Goal: Task Accomplishment & Management: Complete application form

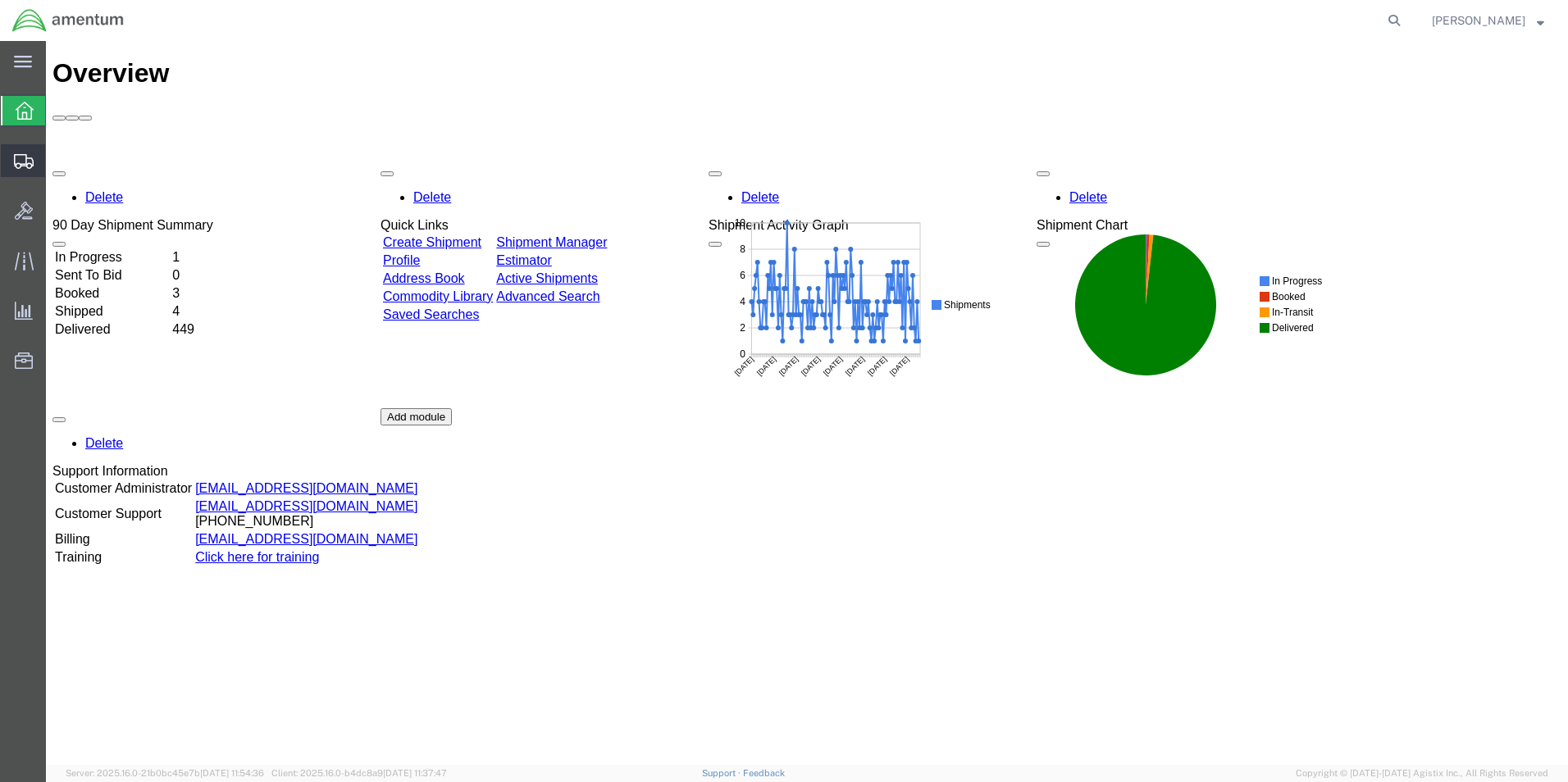
click at [0, 0] on span "Create Shipment" at bounding box center [0, 0] width 0 height 0
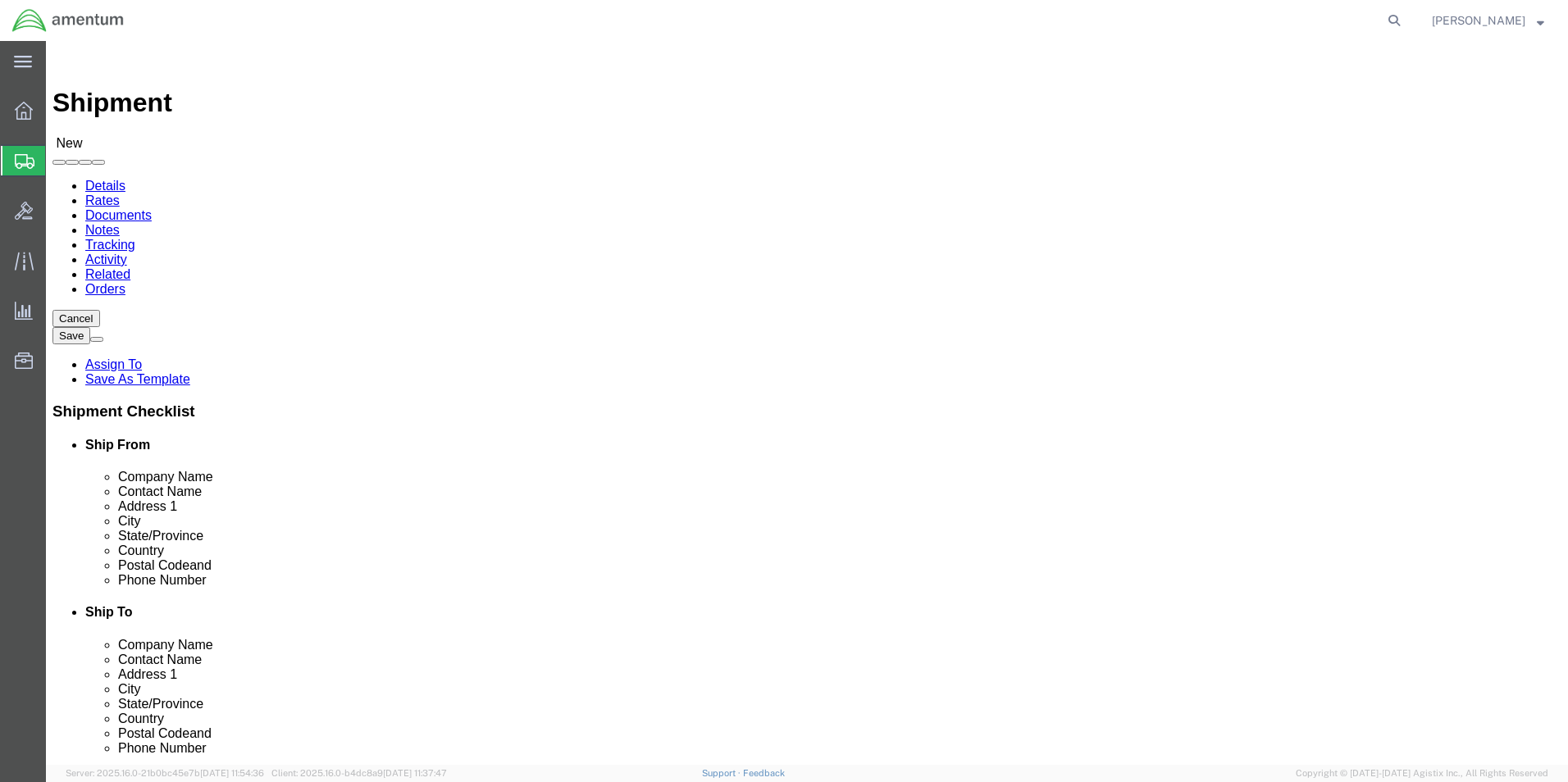
select select
type input "EHO"
select select "49929"
select select "[GEOGRAPHIC_DATA]"
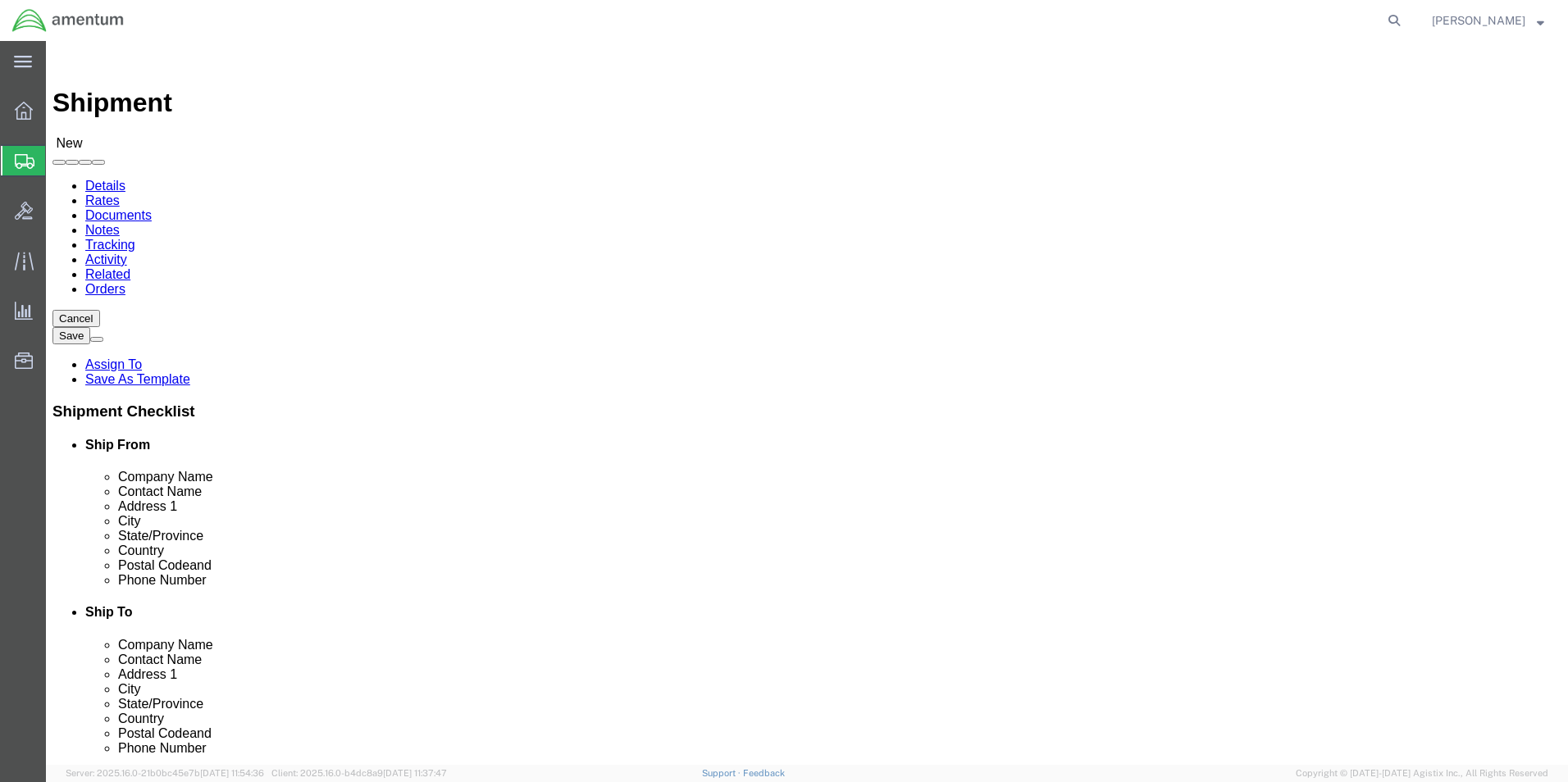
click input "text"
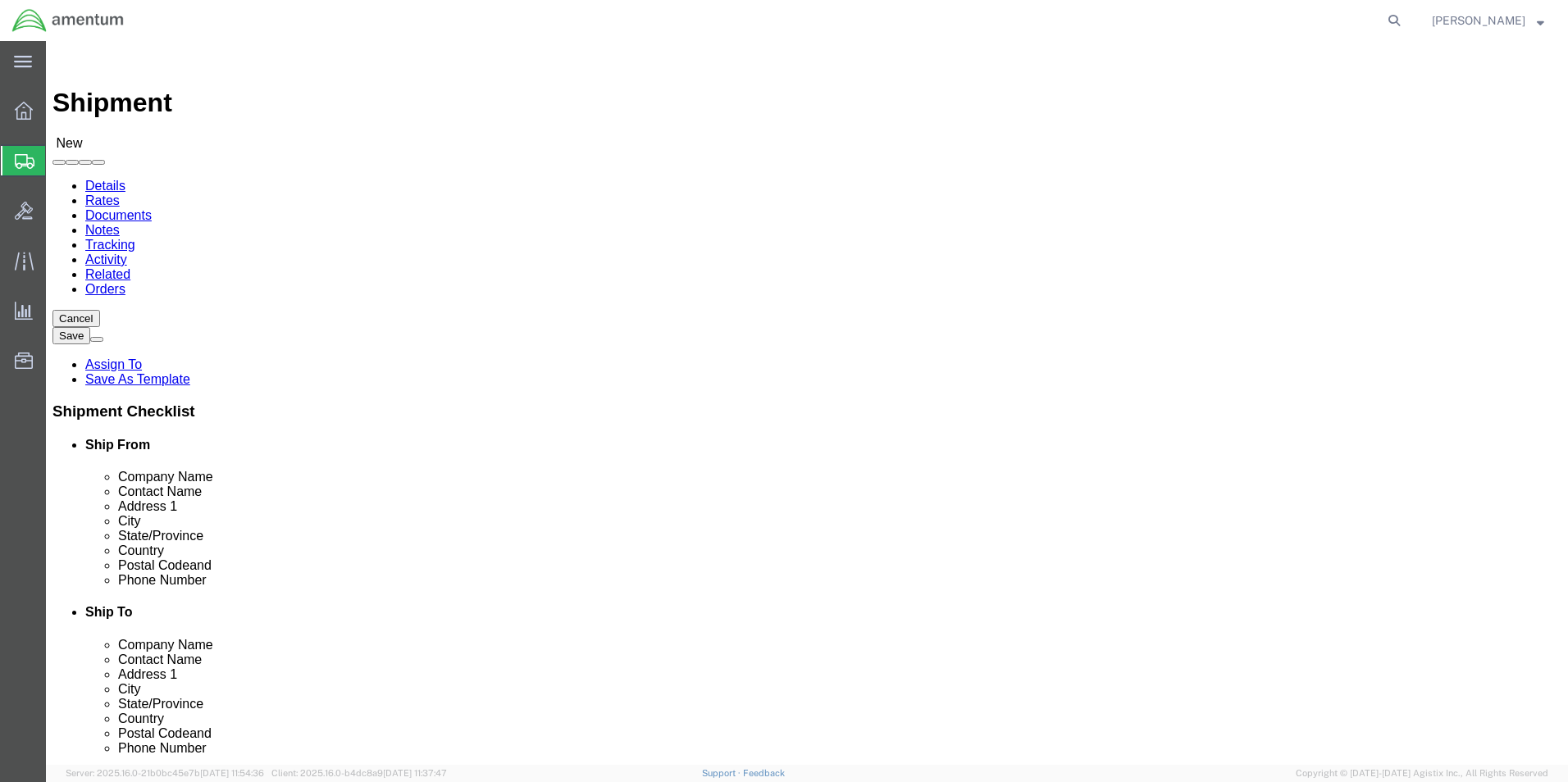
type input "[PERSON_NAME][EMAIL_ADDRESS][PERSON_NAME][DOMAIN_NAME]"
click input "checkbox"
checkbox input "false"
click input "text"
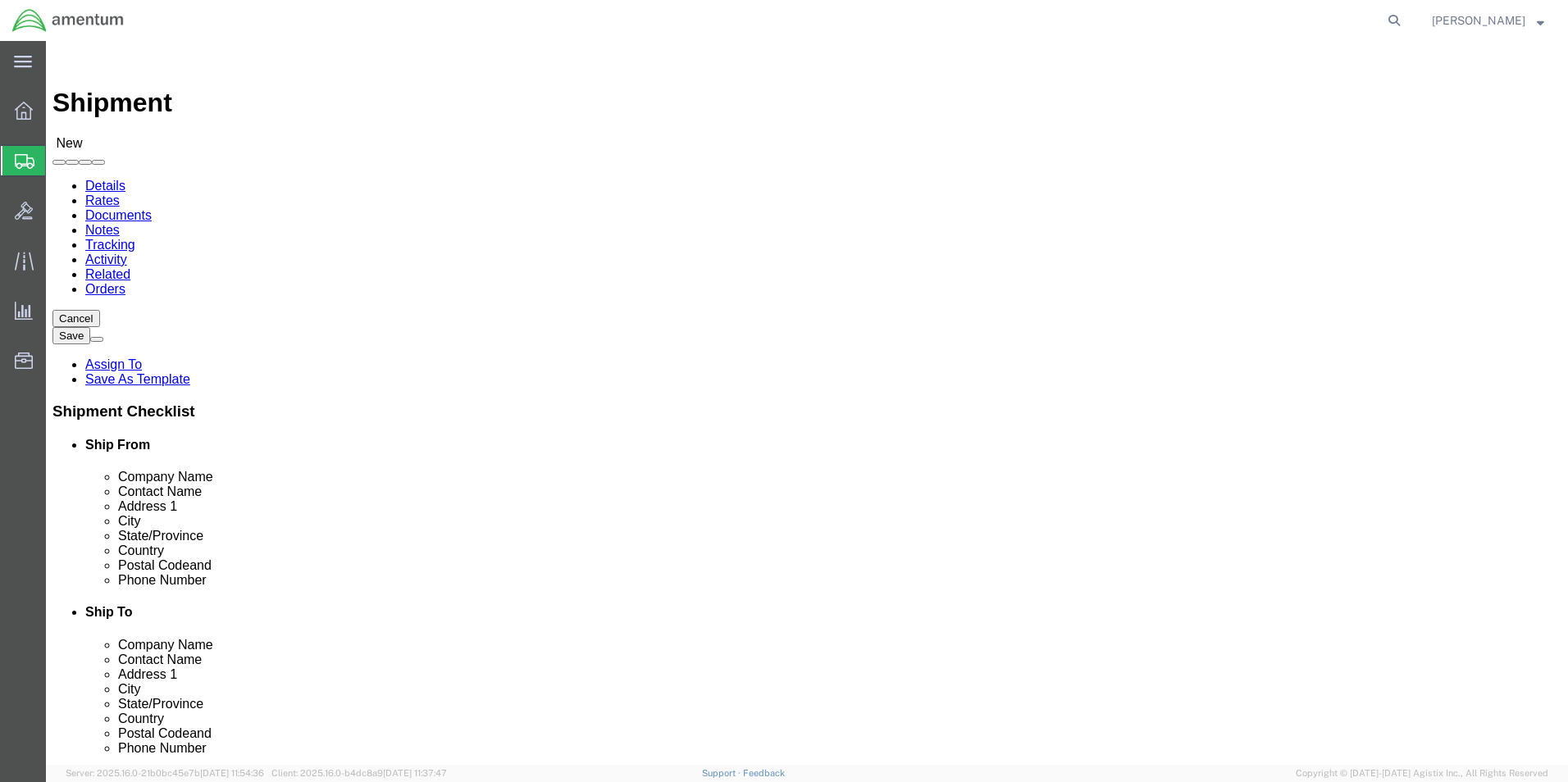
type input "VS"
click p "- VSE AVIATION/GLOBAL PARTS AERO - (ROTABLES GROUP) [STREET_ADDRESS]"
select select "KS"
type input "VSE AVIATION/GLOBAL PARTS AERO"
click input "text"
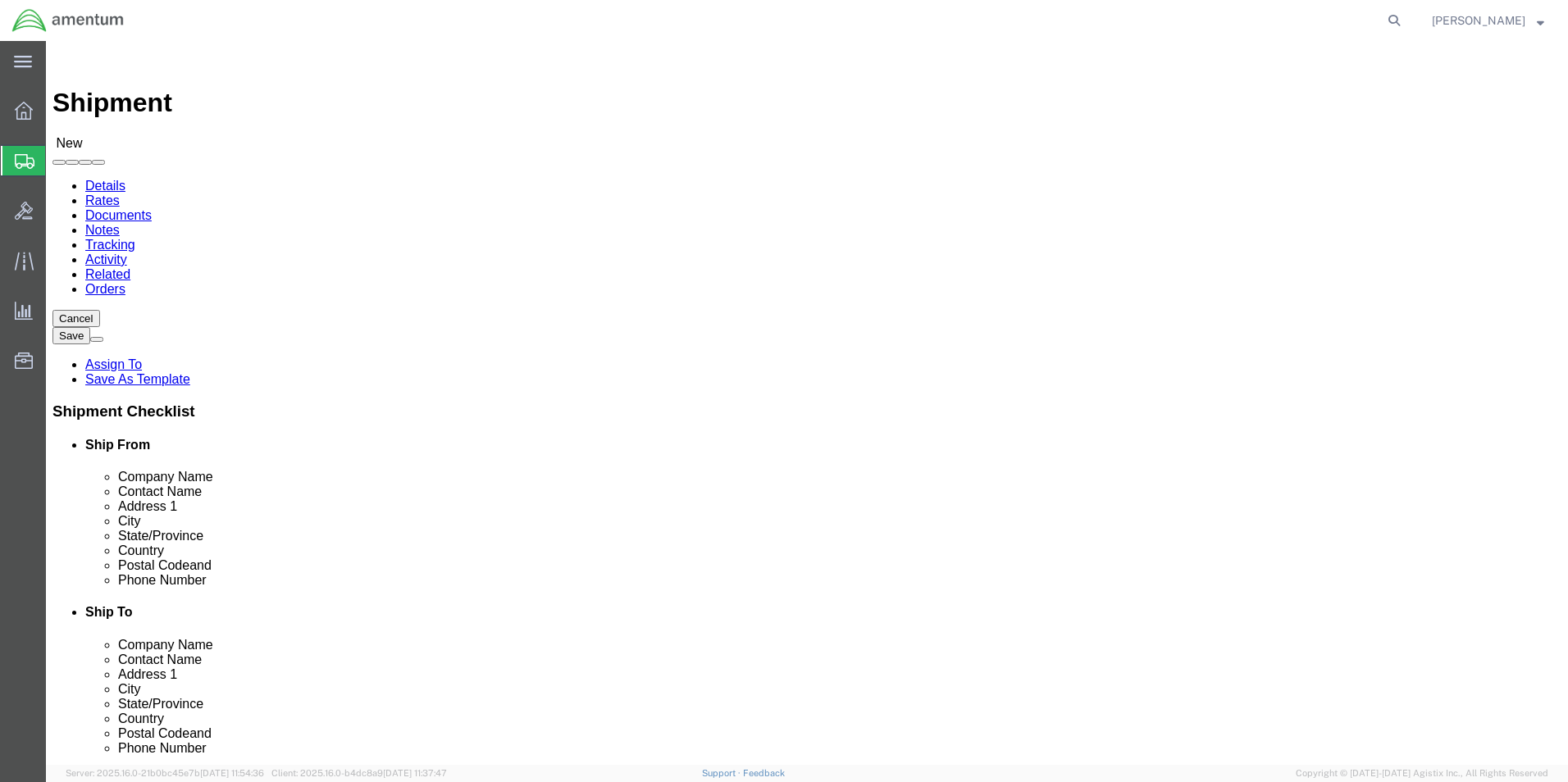
type input "ROTABLES GROUP"
click div "Location My Profile Location [PHONE_NUMBER] [PHONE_NUMBER] [PHONE_NUMBER] [PHON…"
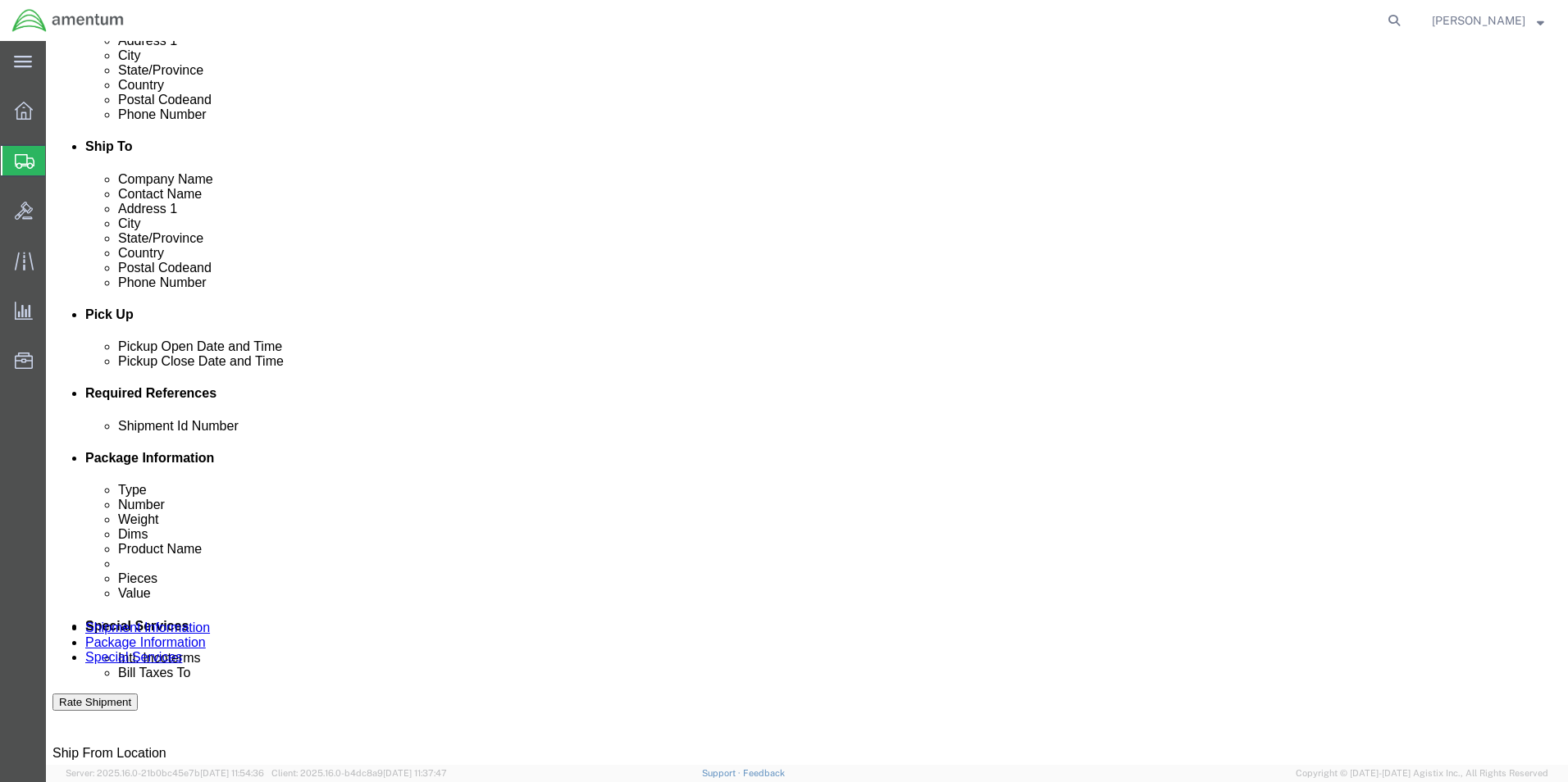
scroll to position [492, 0]
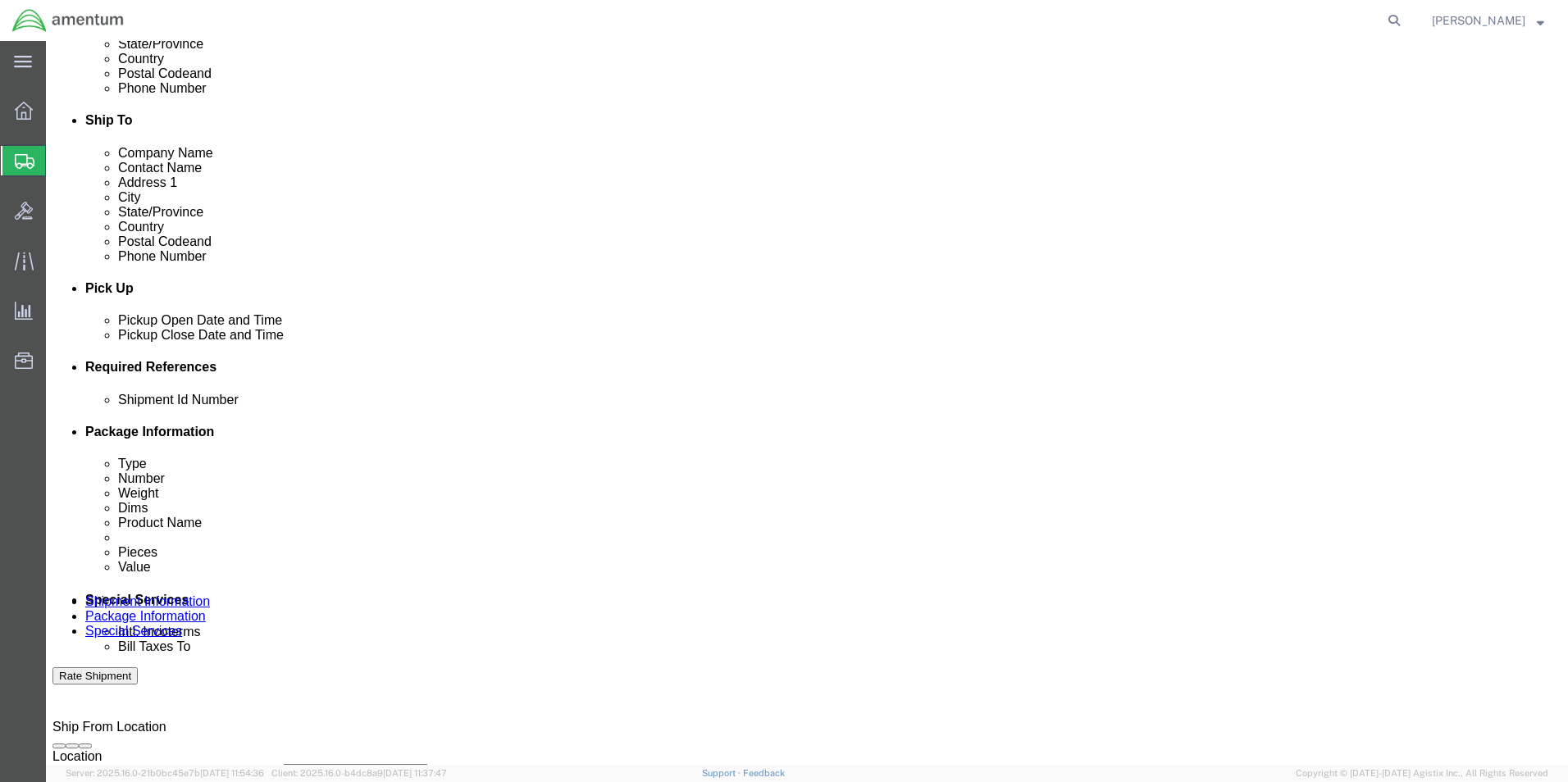
click button "Add reference"
click input "text"
type input "[DATE]"
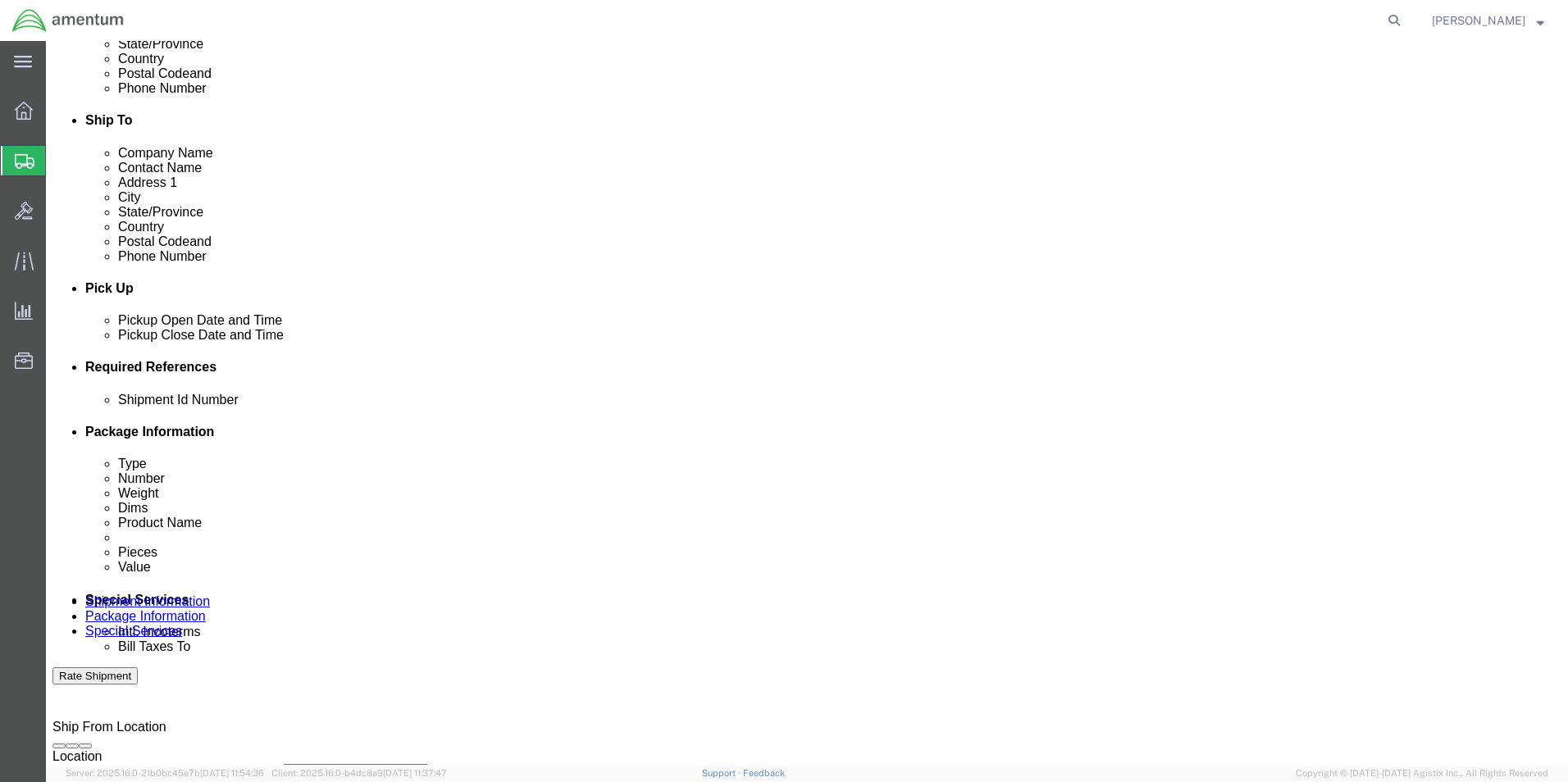
click select "Select Account Type Activity ID Airline Appointment Number ASN Batch Request # …"
select select "CUSTREF"
click select "Select Account Type Activity ID Airline Appointment Number ASN Batch Request # …"
click input "text"
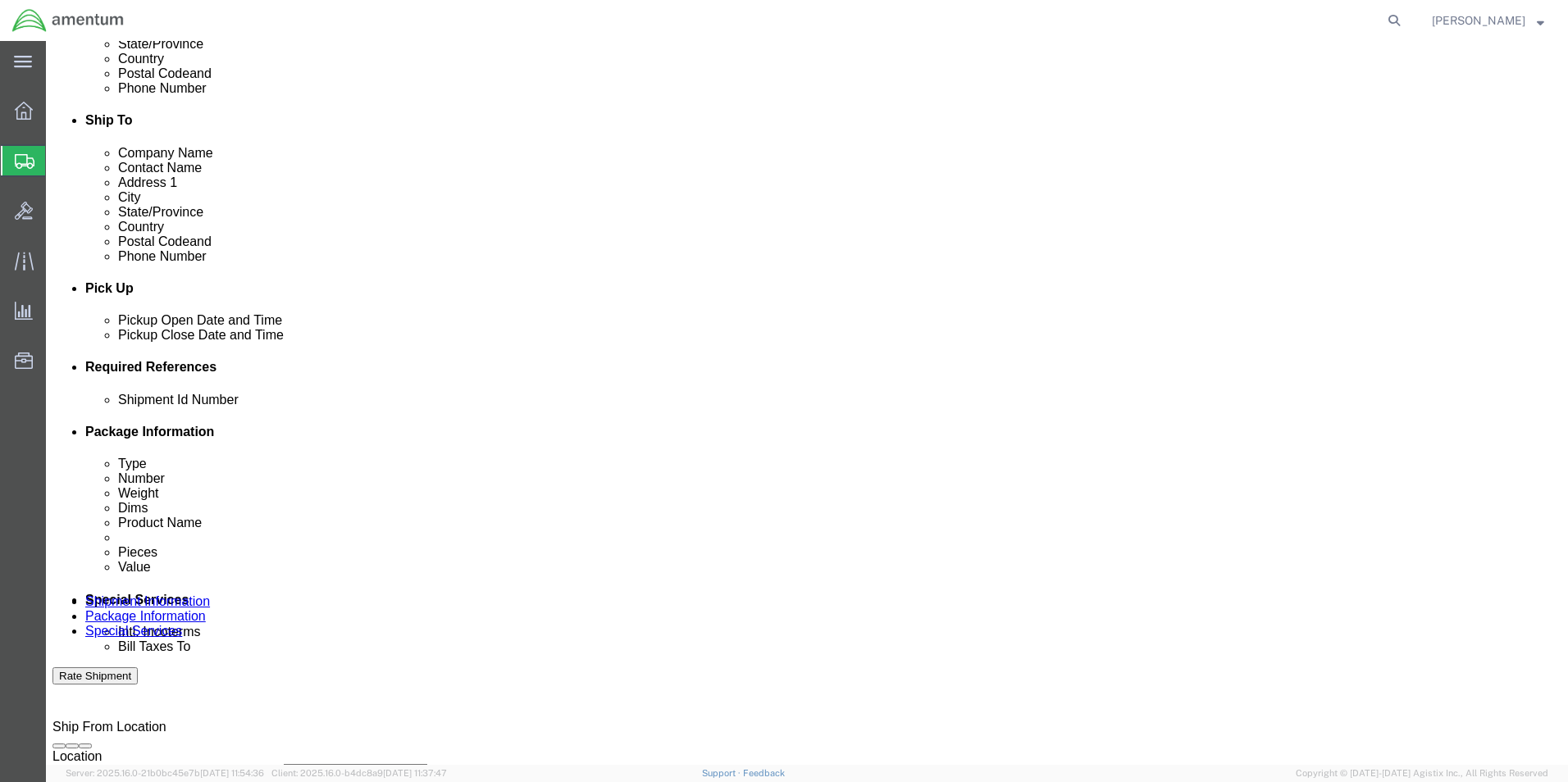
type input "WARRANTY CBP0035503"
click select "Select Account Type Activity ID Airline Appointment Number ASN Batch Request # …"
select select "PROJNUM"
click select "Select Account Type Activity ID Airline Appointment Number ASN Batch Request # …"
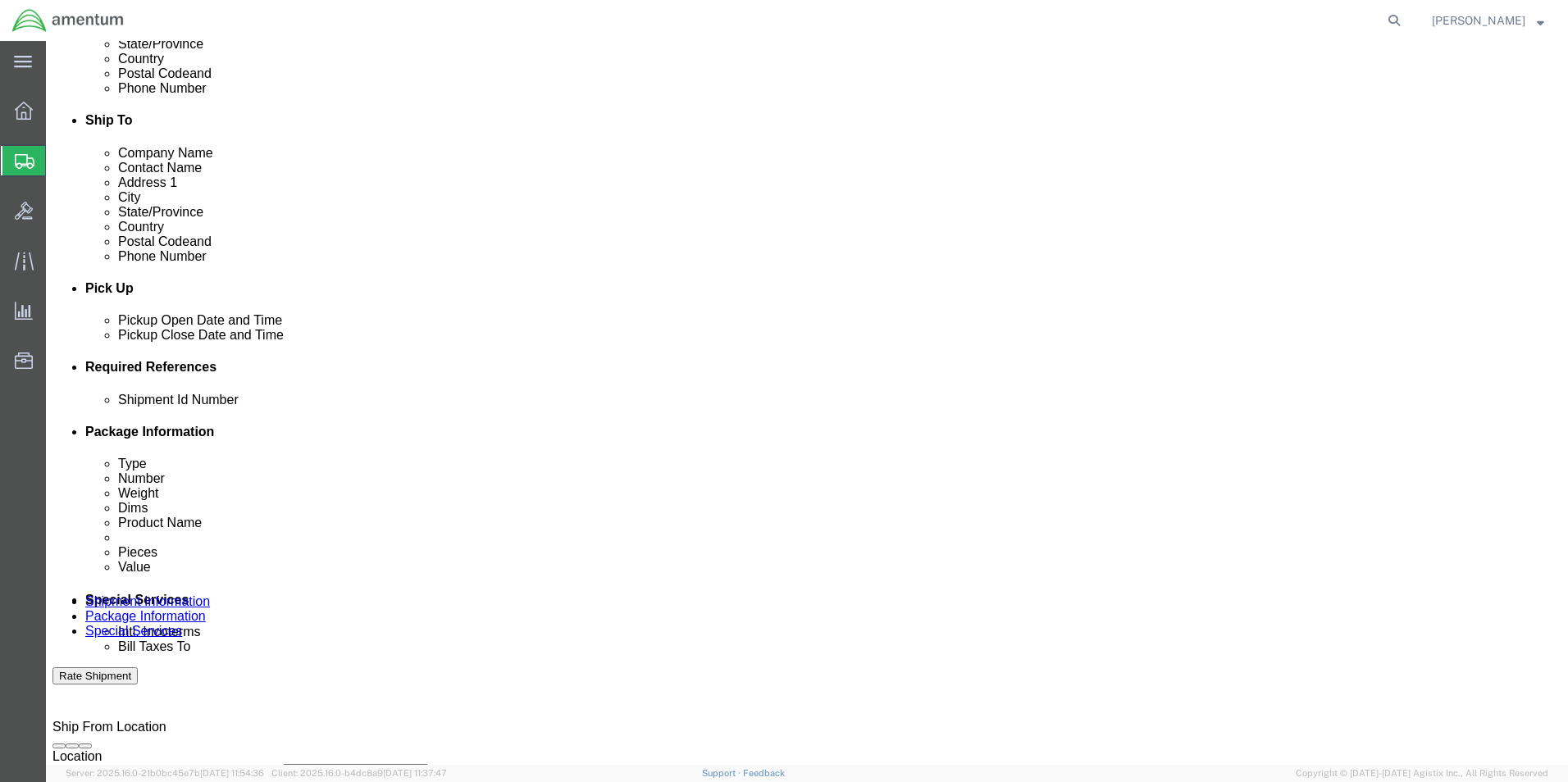
click input "text"
type input "6118.03.03.2219.000.EHO.0000"
click select "Select Account Type Activity ID Airline Appointment Number ASN Batch Request # …"
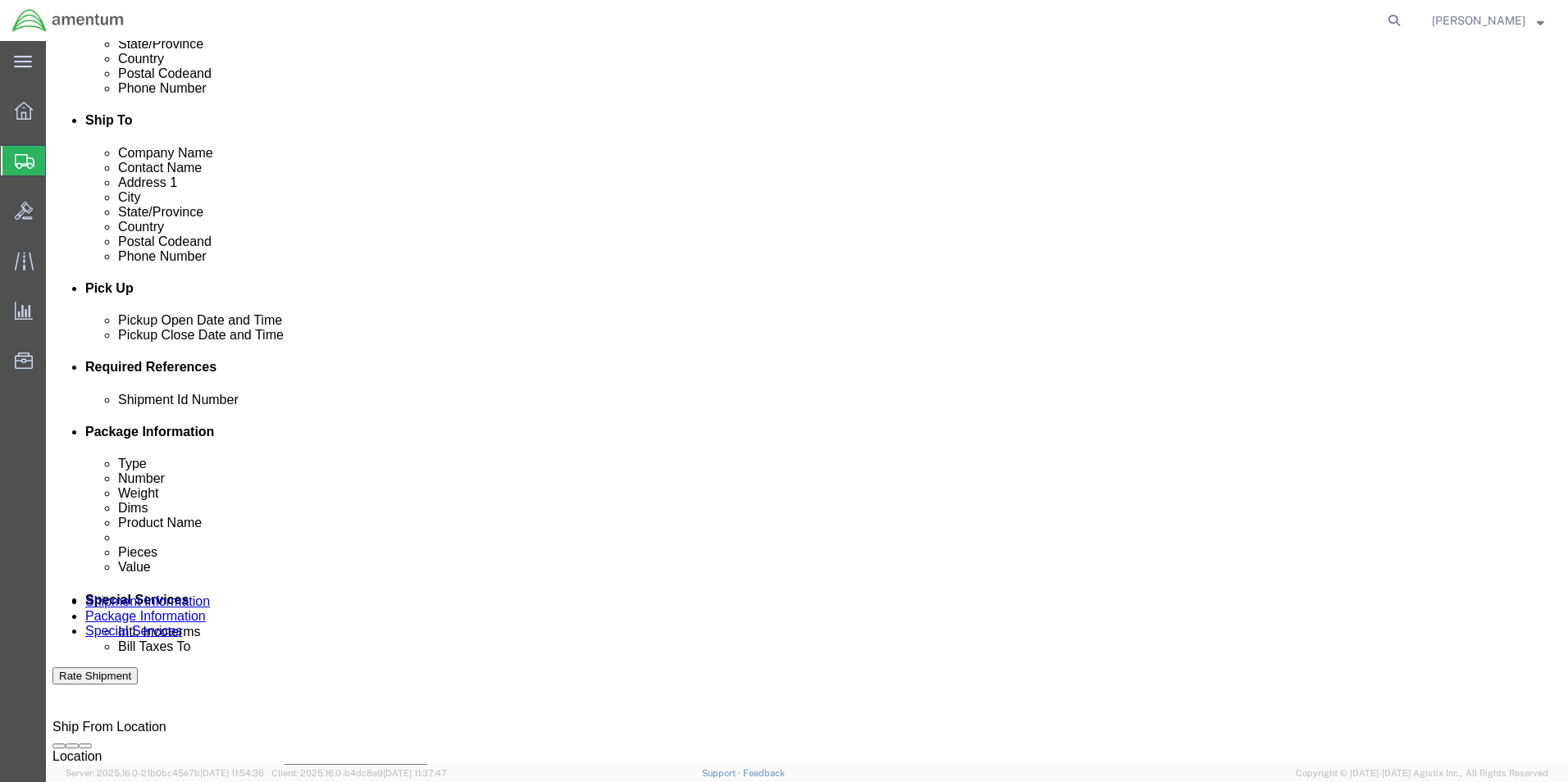
select select "DEPT"
click select "Select Account Type Activity ID Airline Appointment Number ASN Batch Request # …"
click input "text"
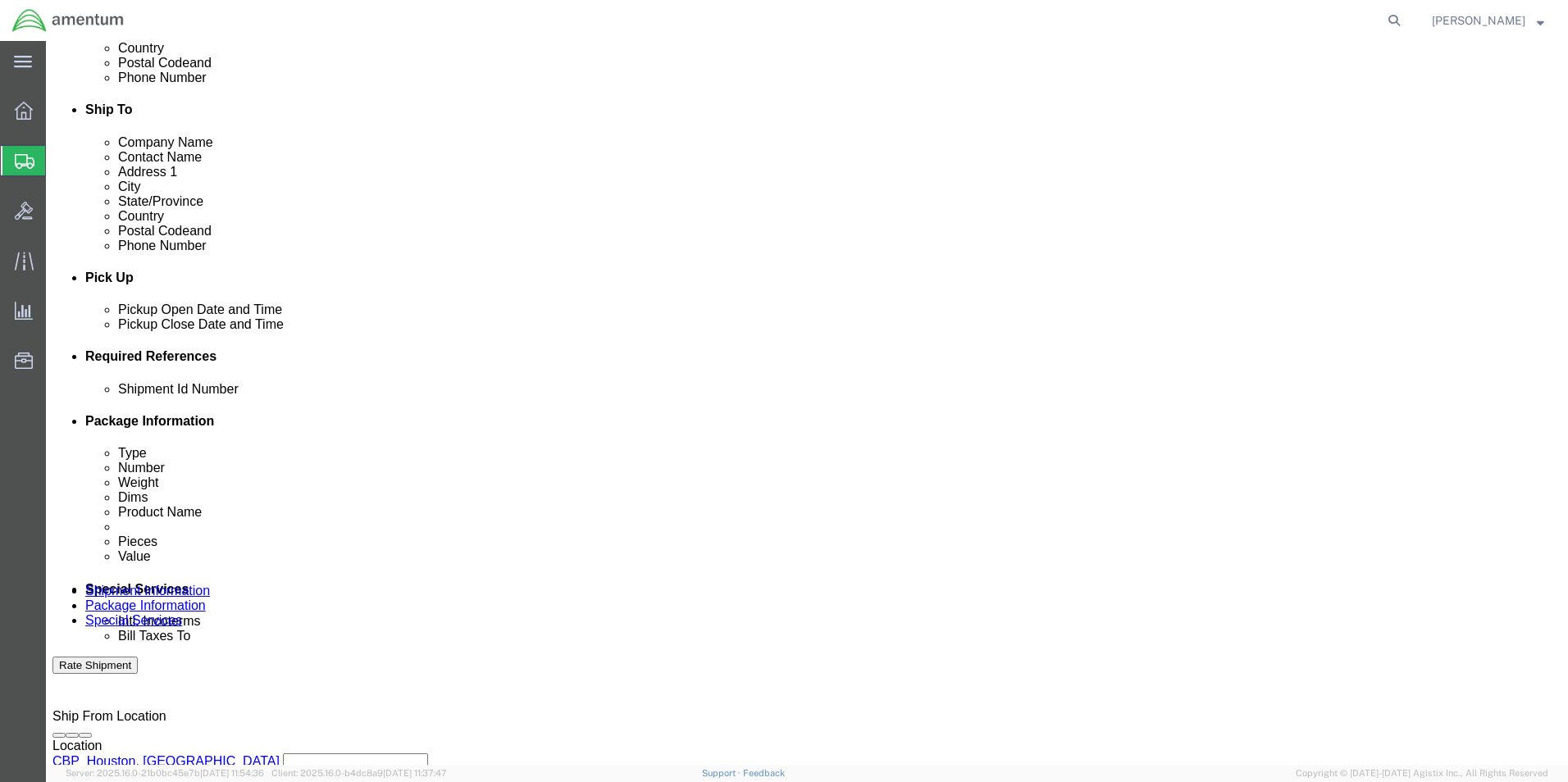
scroll to position [715, 0]
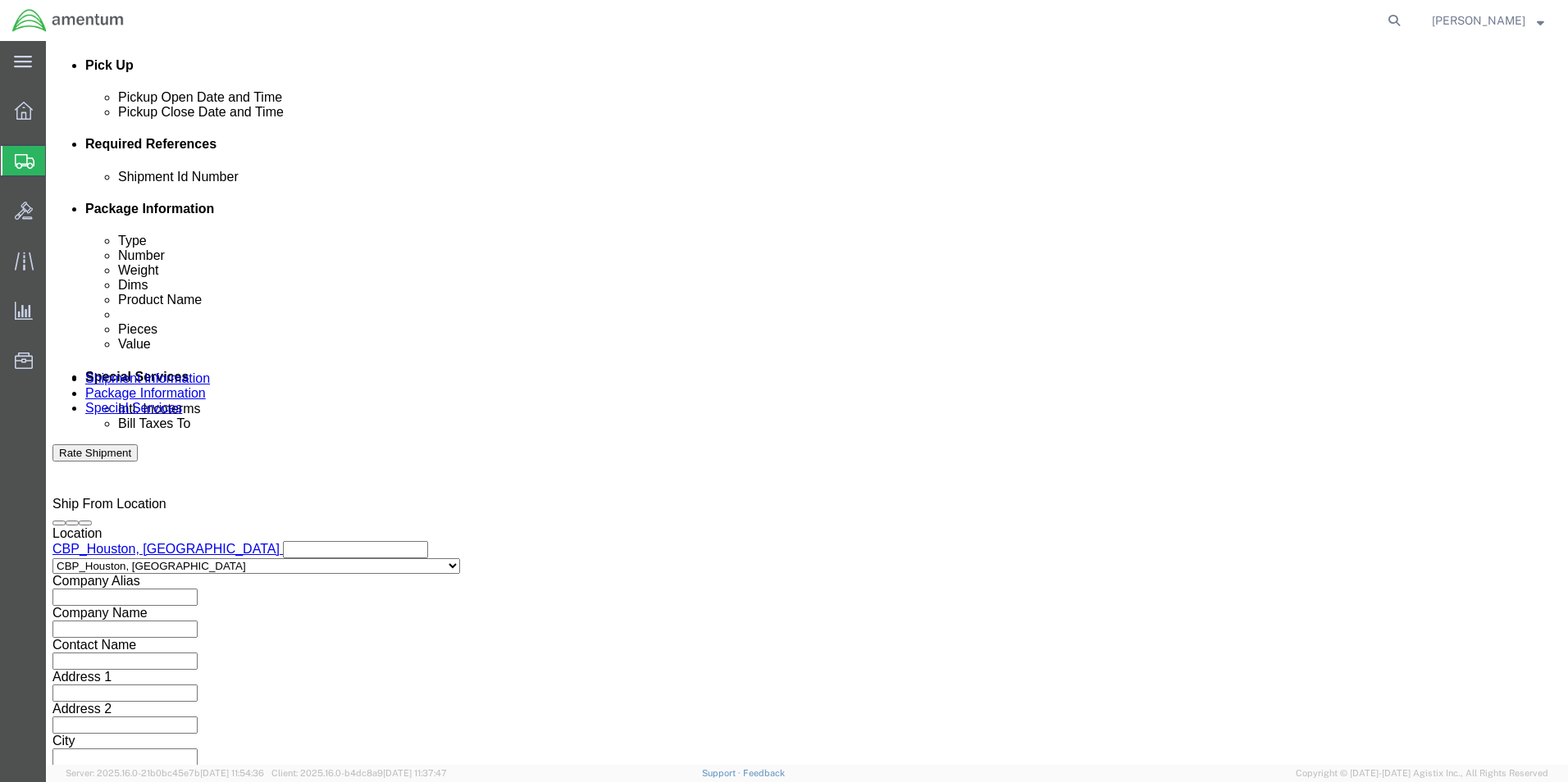
type input "CBP"
click button "Continue"
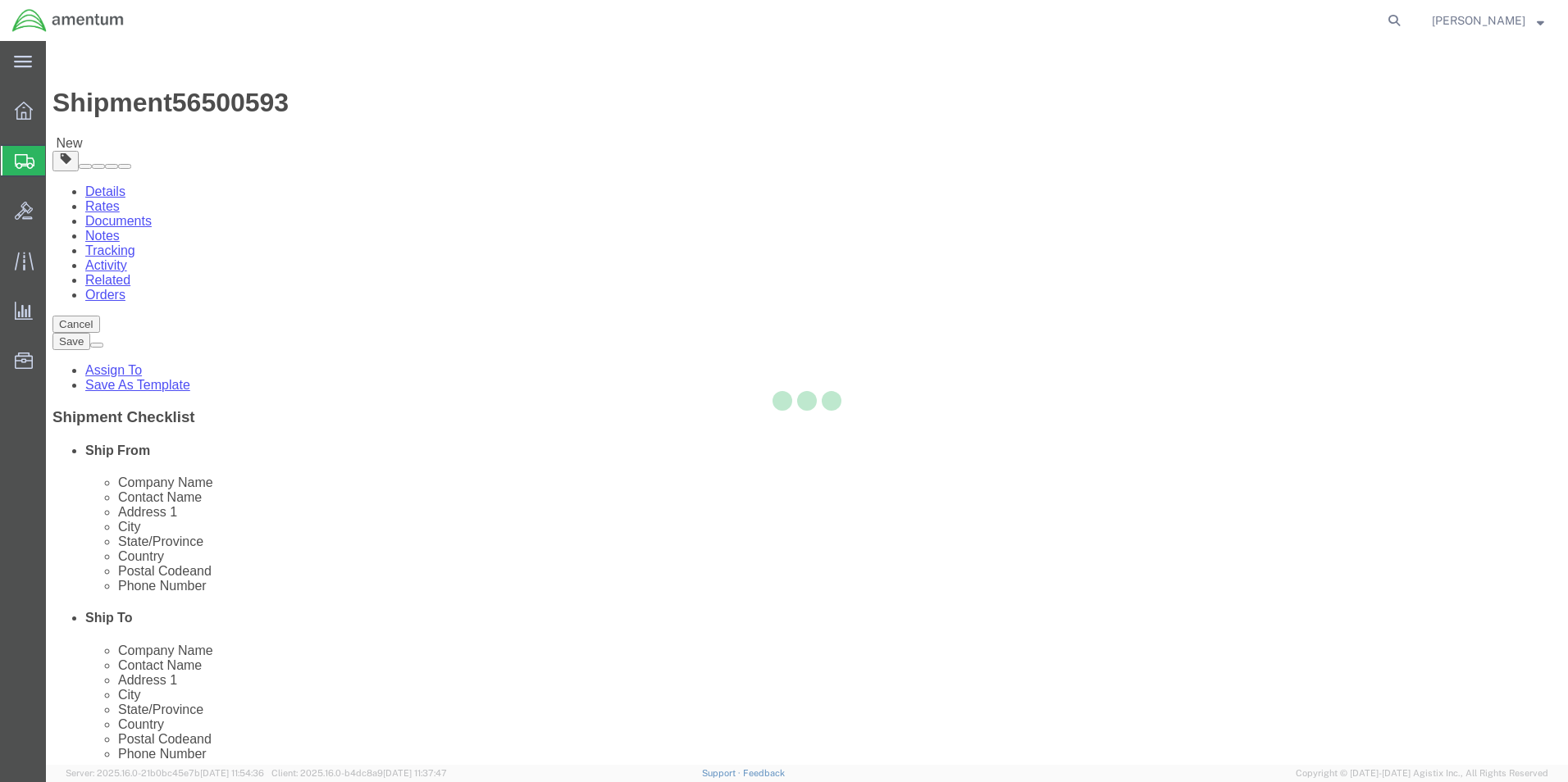
select select "CBOX"
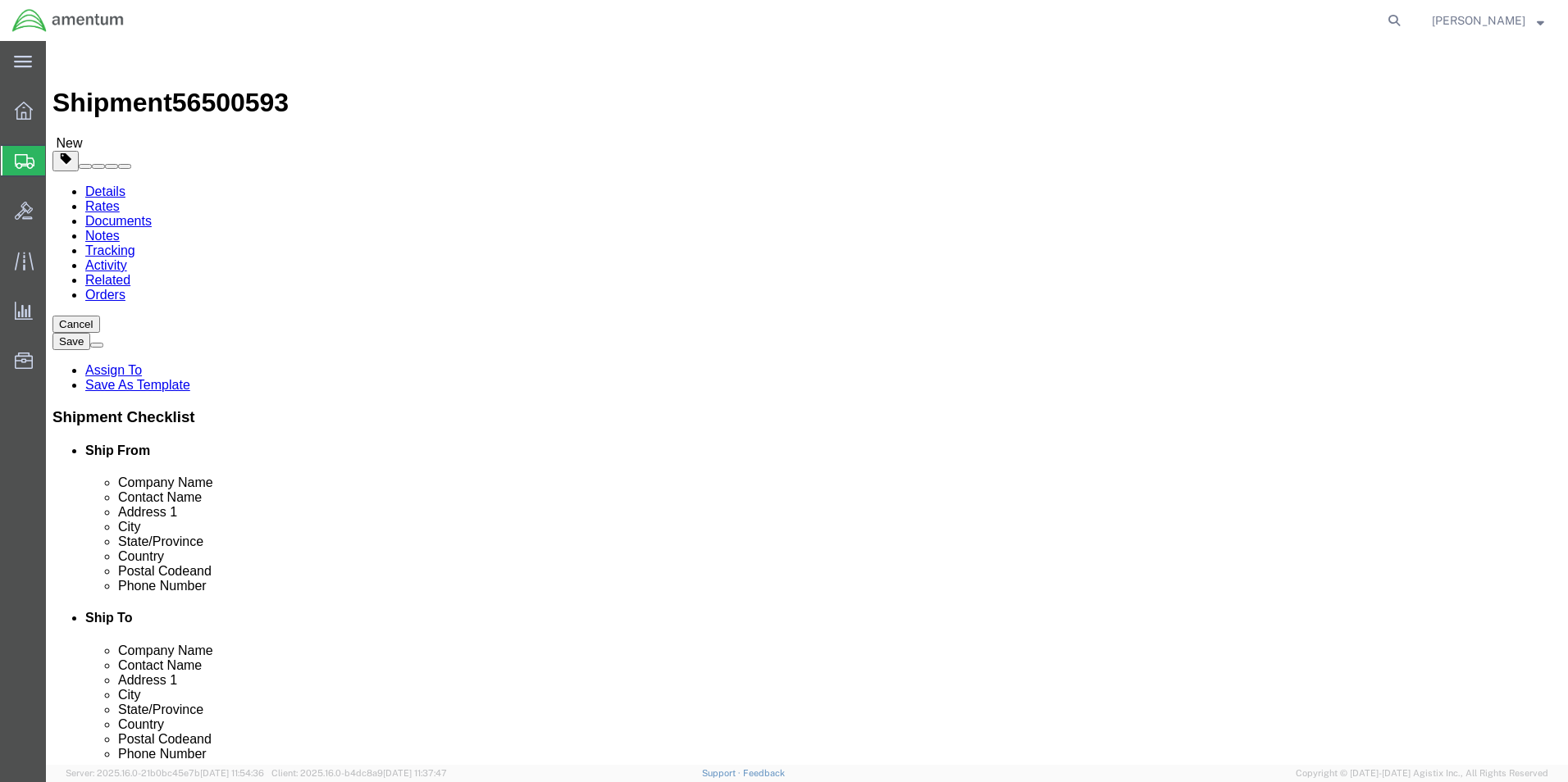
click input "text"
type input "20"
type input "12"
type input "35.0"
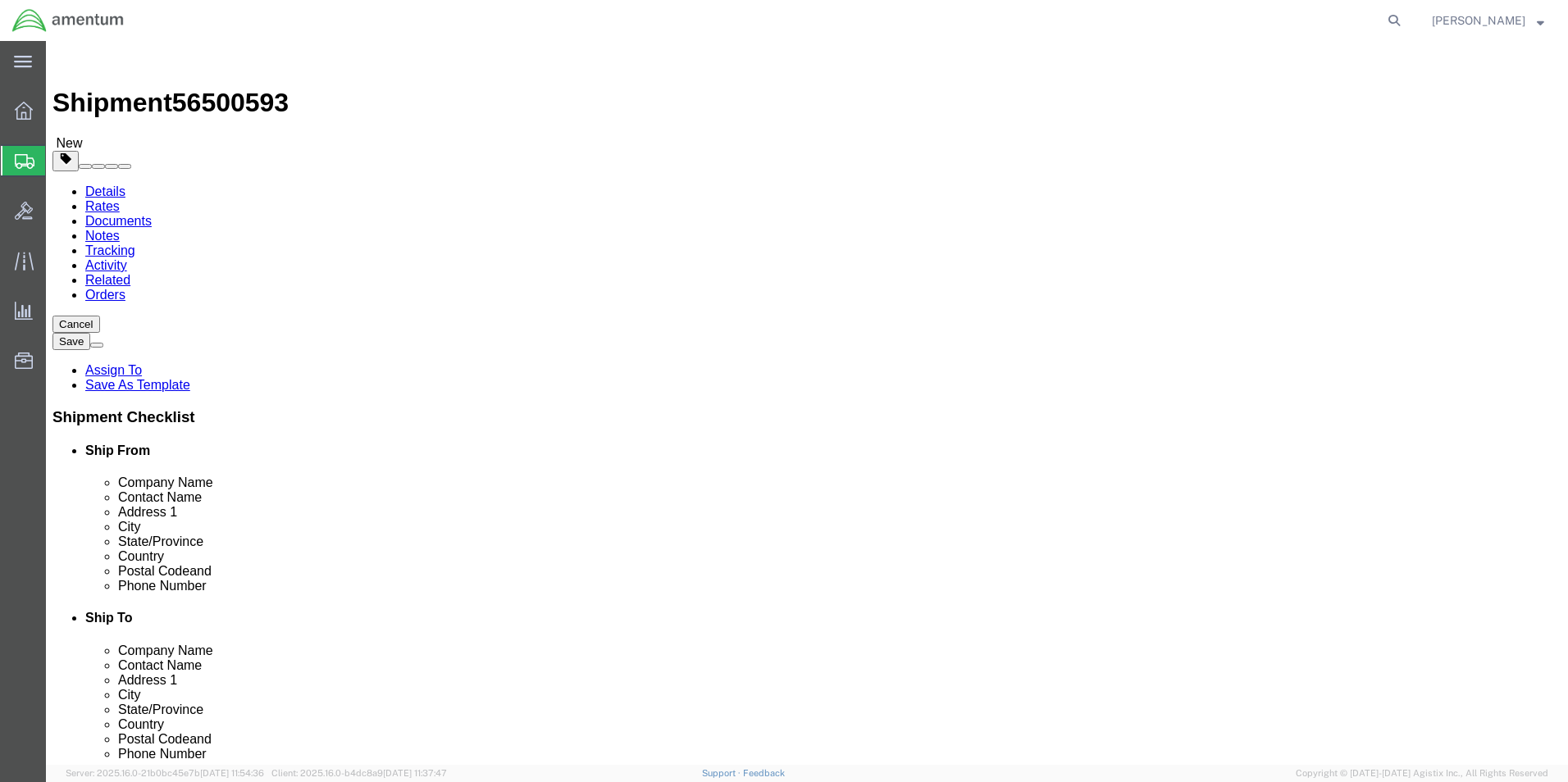
click link "Add Content"
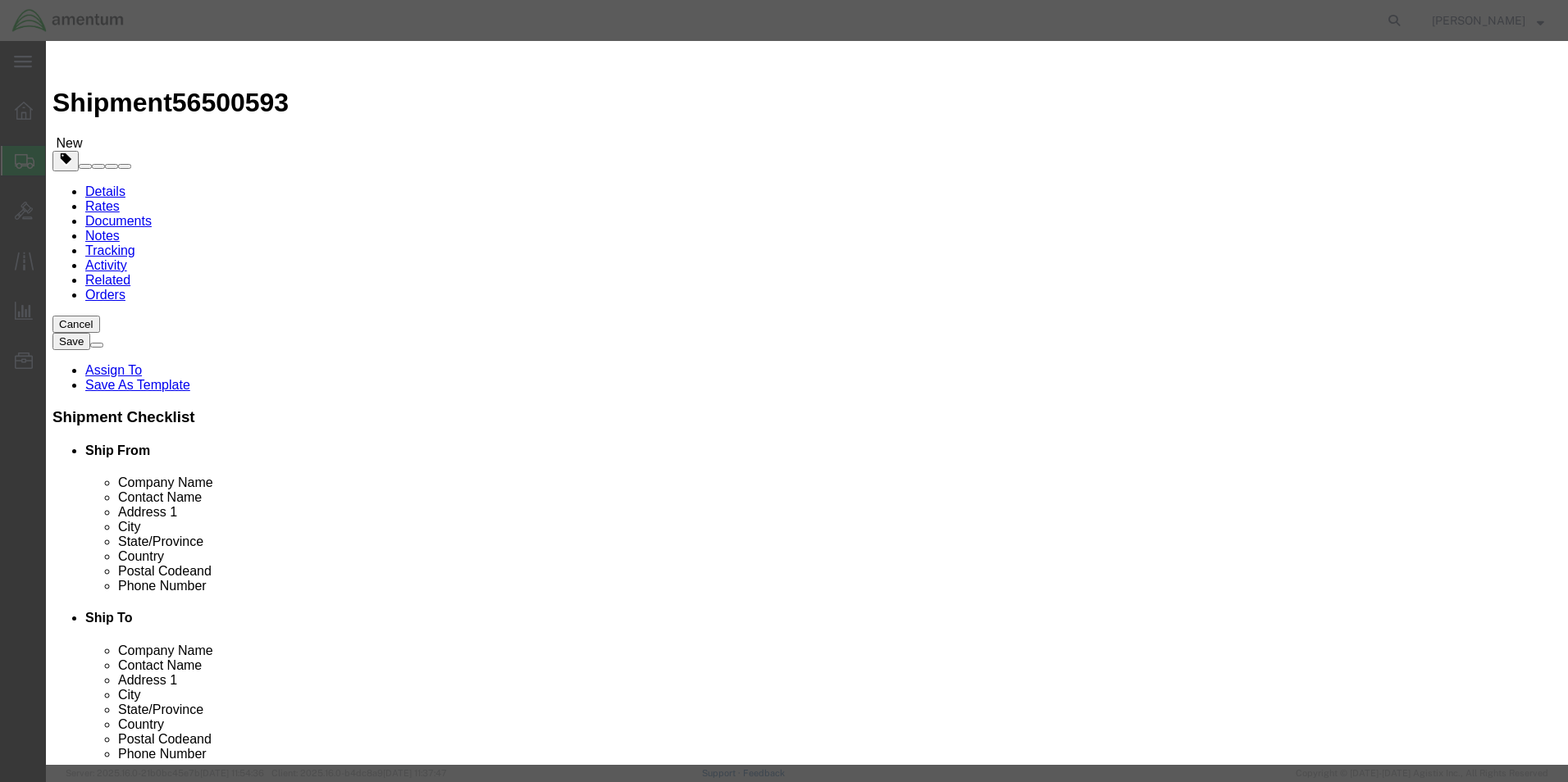
click input "text"
type input "STARTER GENERATOR"
type input "1"
type input "30000.00"
click button "Save & Close"
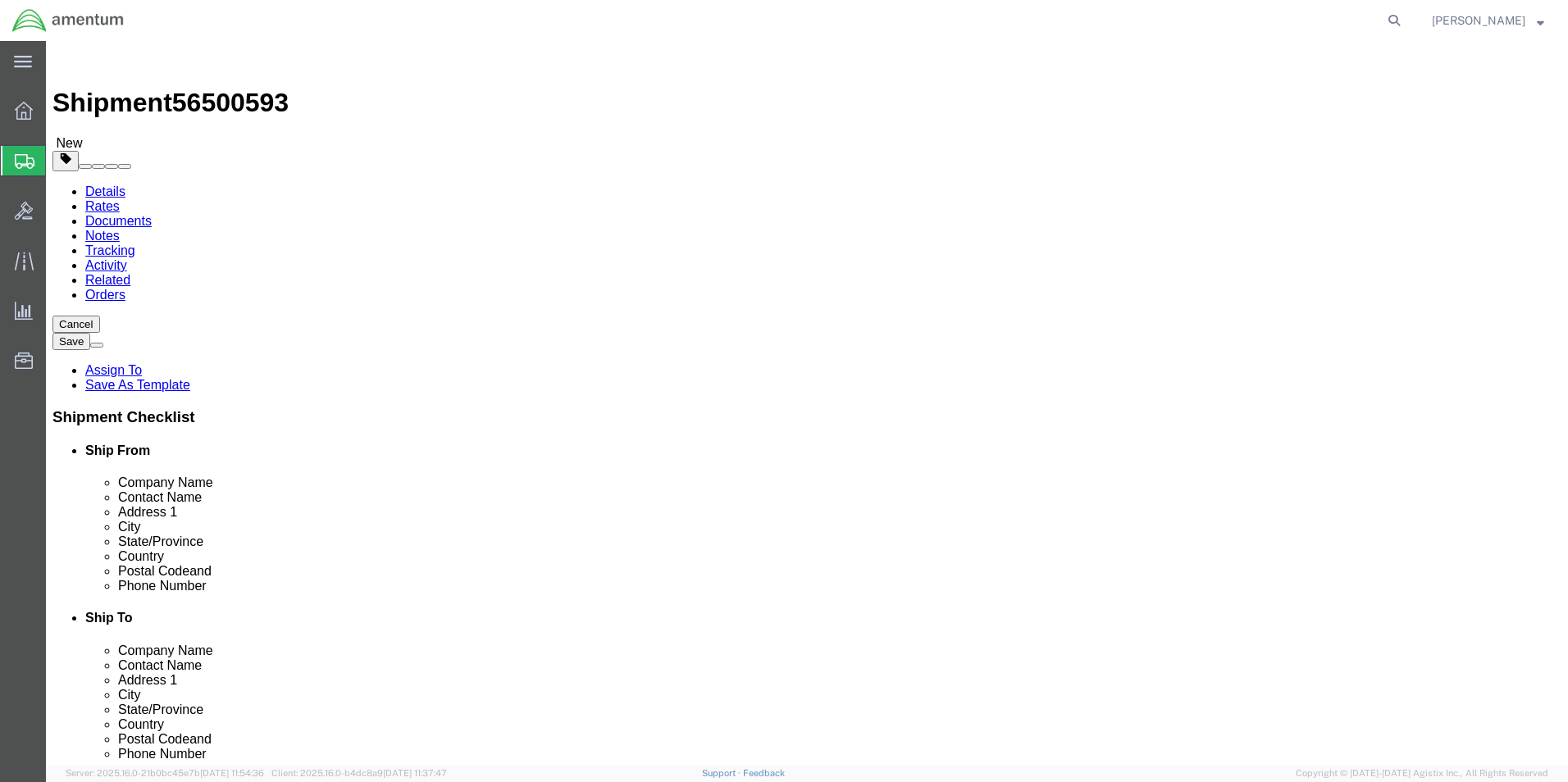
click button "Rate Shipment"
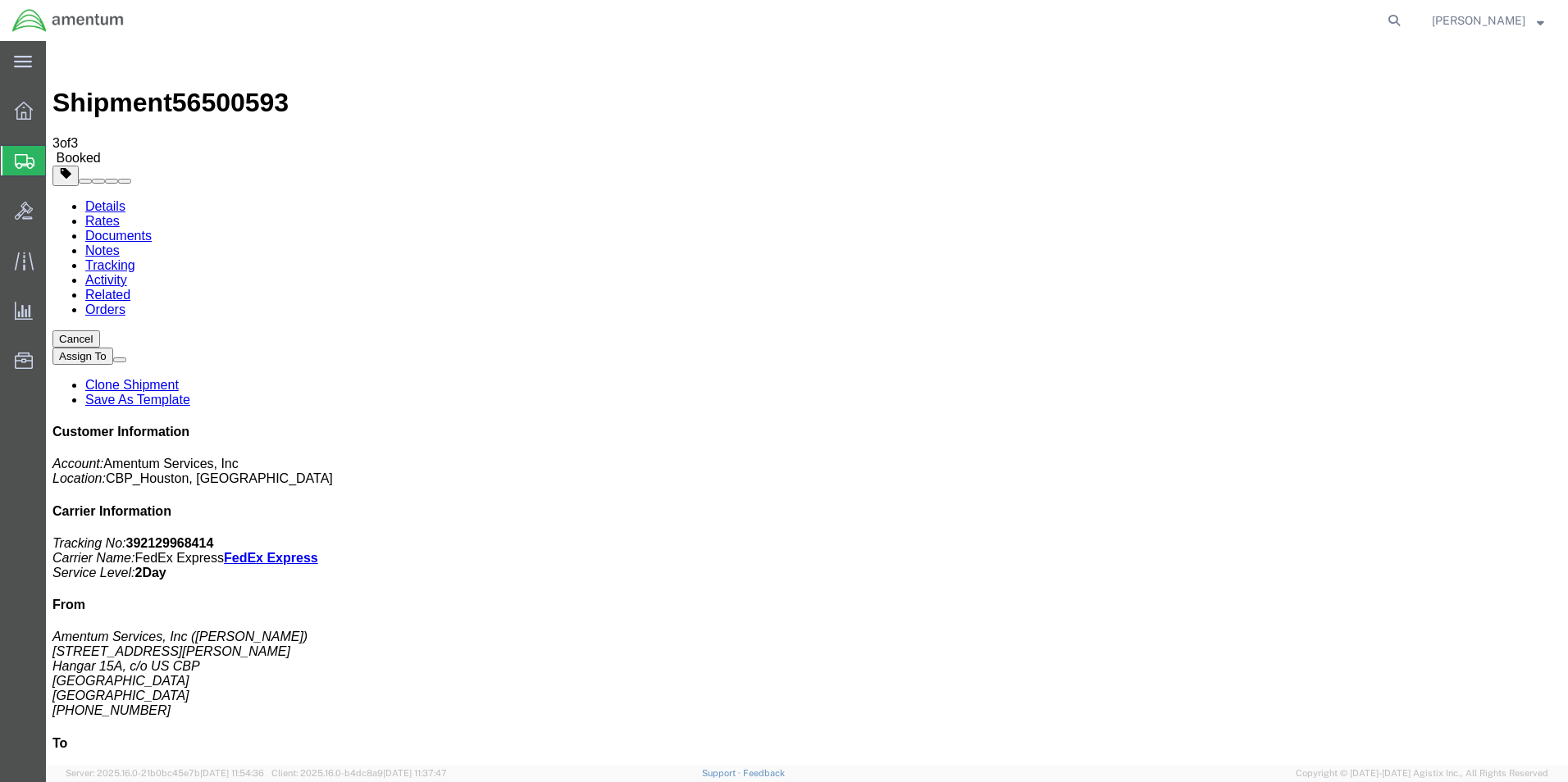
checkbox input "true"
